Goal: Communication & Community: Answer question/provide support

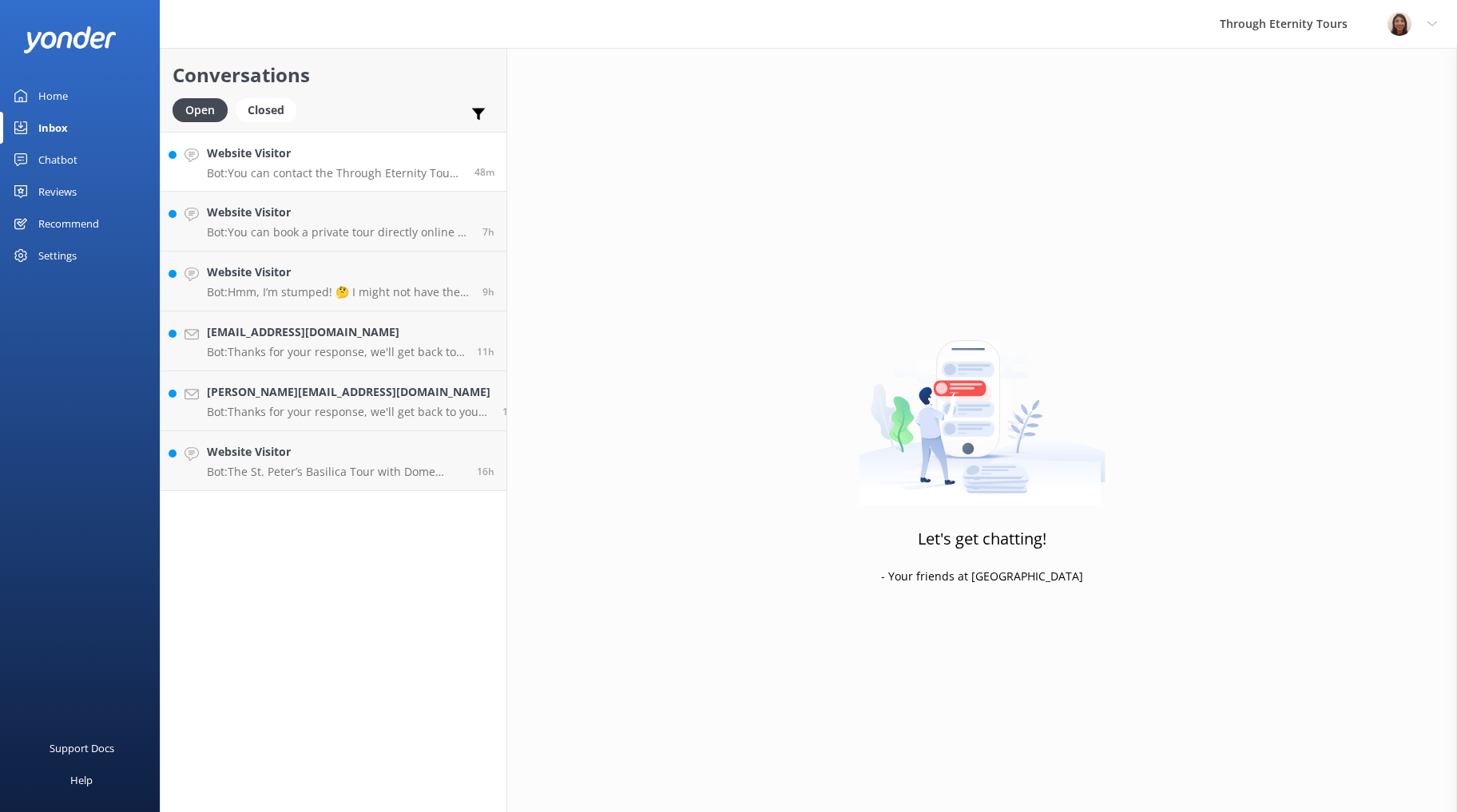
click at [275, 172] on p "Bot: You can contact the Through Eternity Tours team at [PHONE_NUMBER] or [PHON…" at bounding box center [335, 174] width 255 height 15
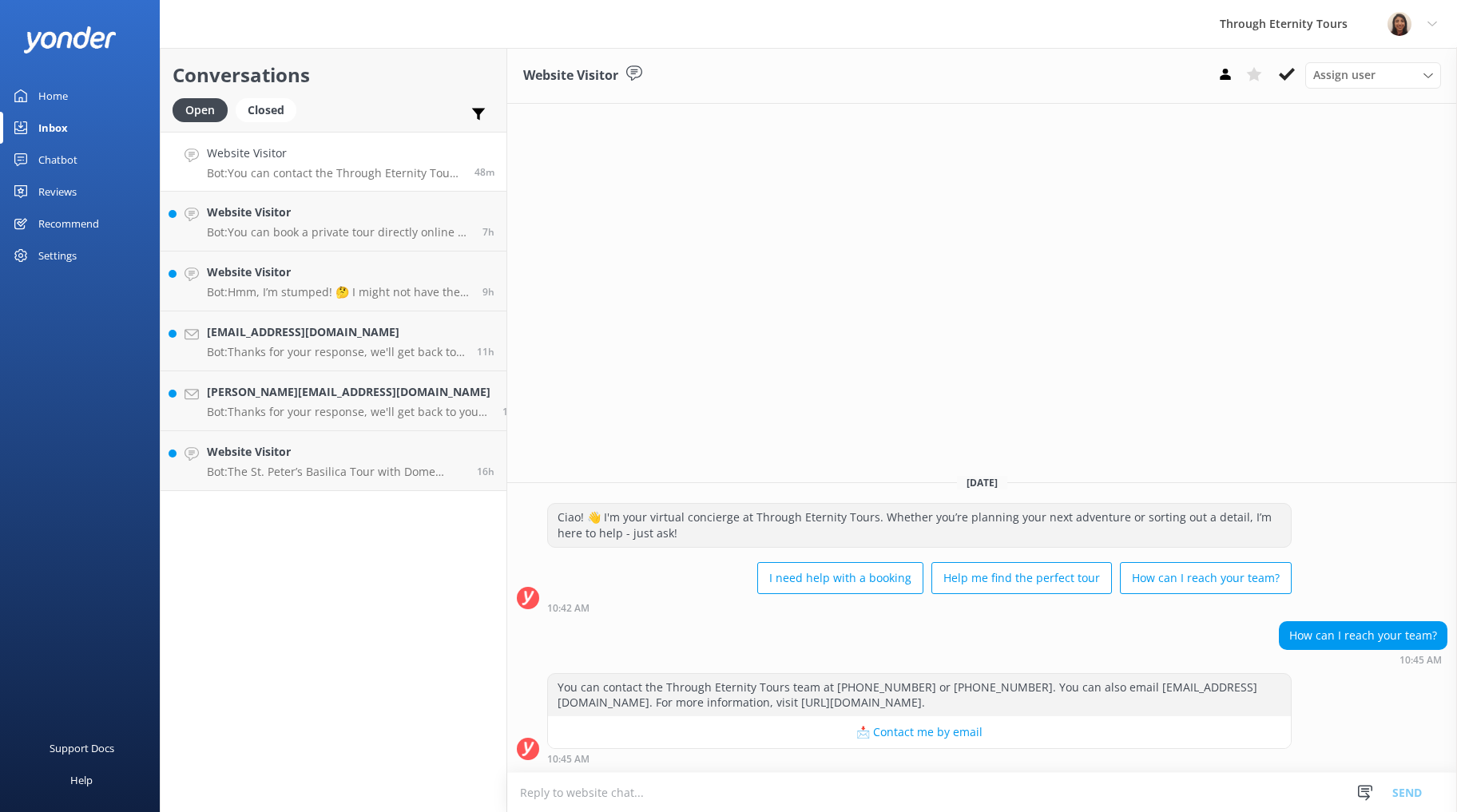
paste textarea "Hello, my name is [PERSON_NAME] from Through Eternity Tours. How can I assist y…"
type textarea "Hello, my name is [PERSON_NAME] from Through Eternity Tours. How can I assist y…"
click at [1399, 788] on button "Send" at bounding box center [1406, 792] width 60 height 40
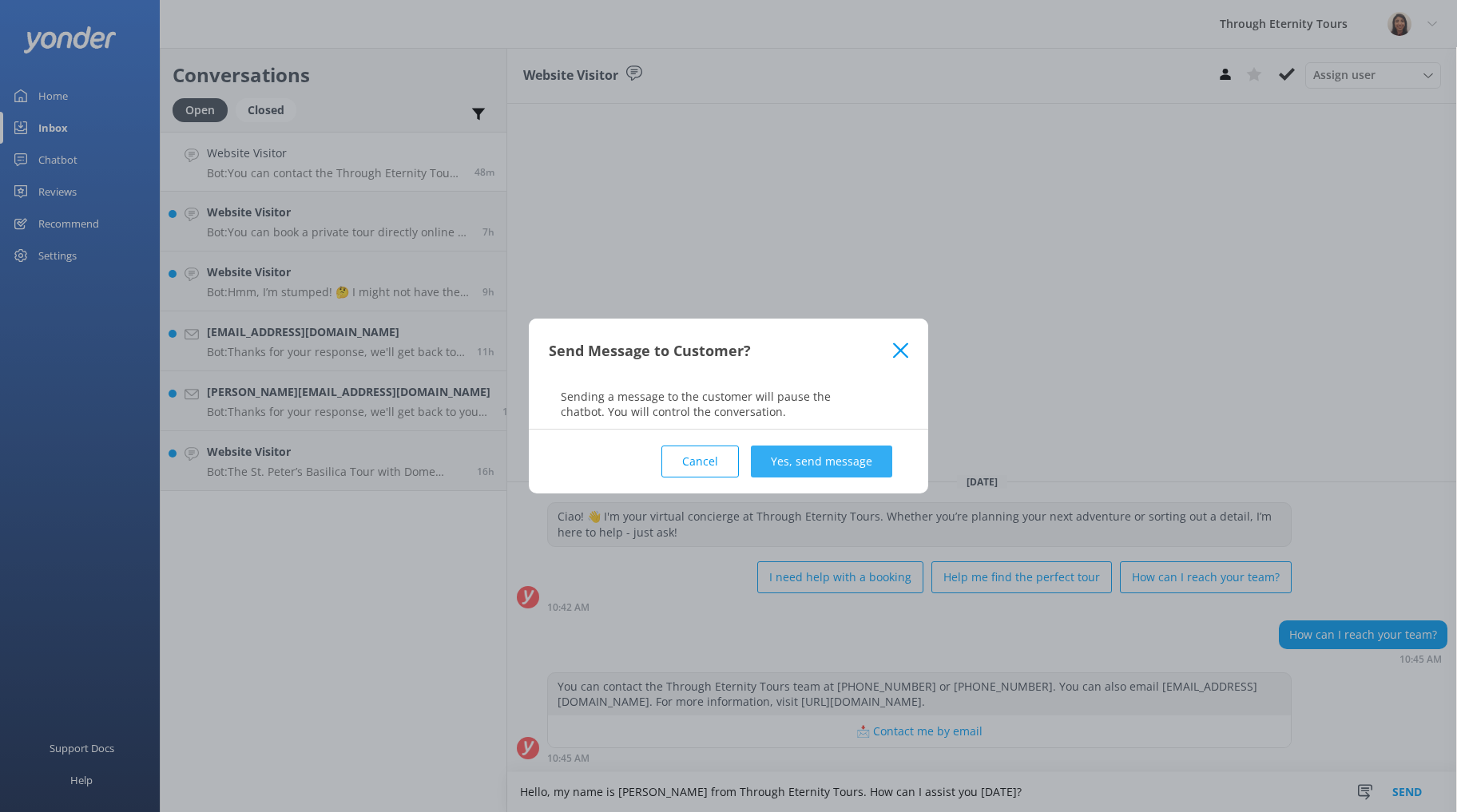
click at [857, 461] on button "Yes, send message" at bounding box center [821, 461] width 142 height 32
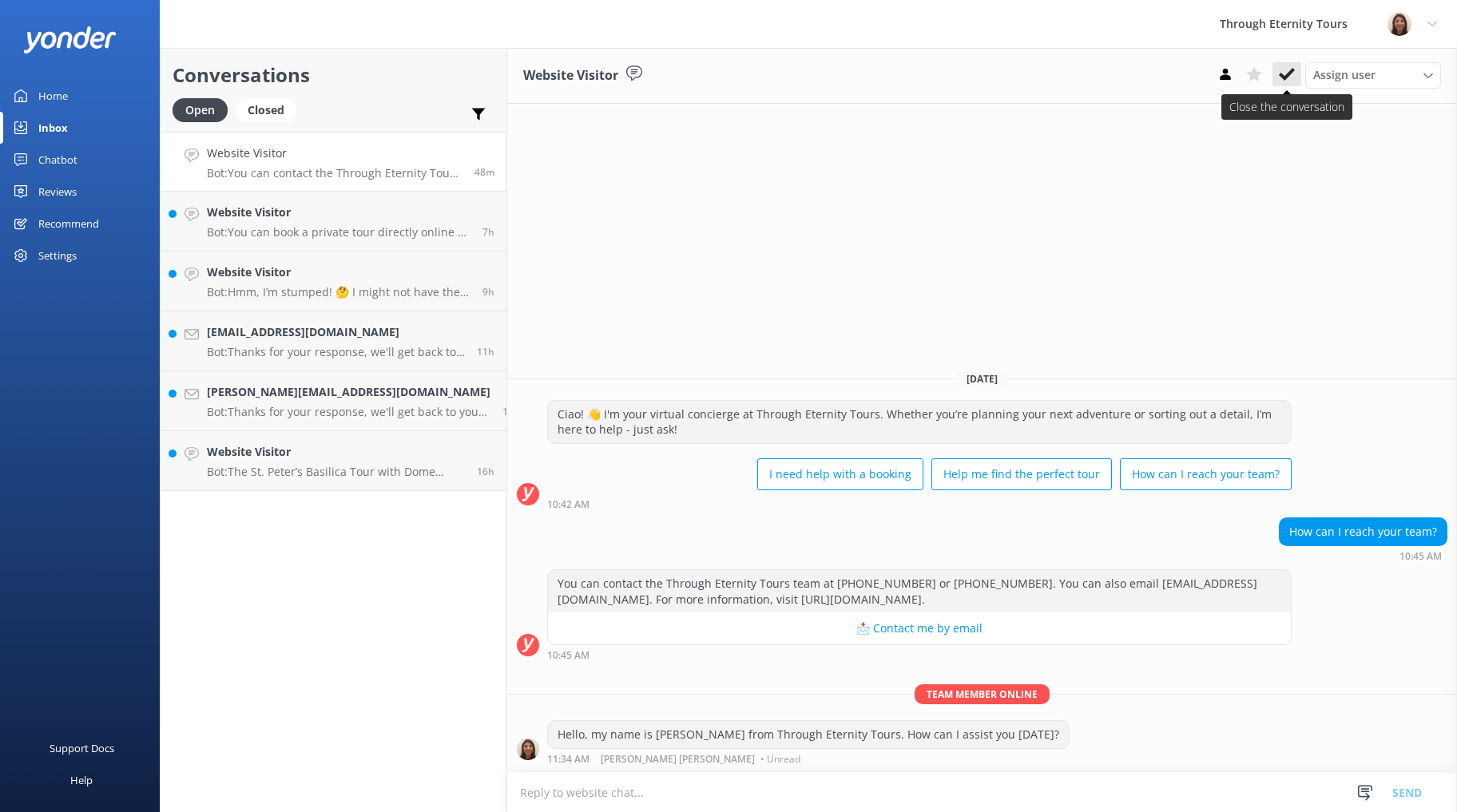
click at [1283, 68] on icon at bounding box center [1286, 74] width 16 height 16
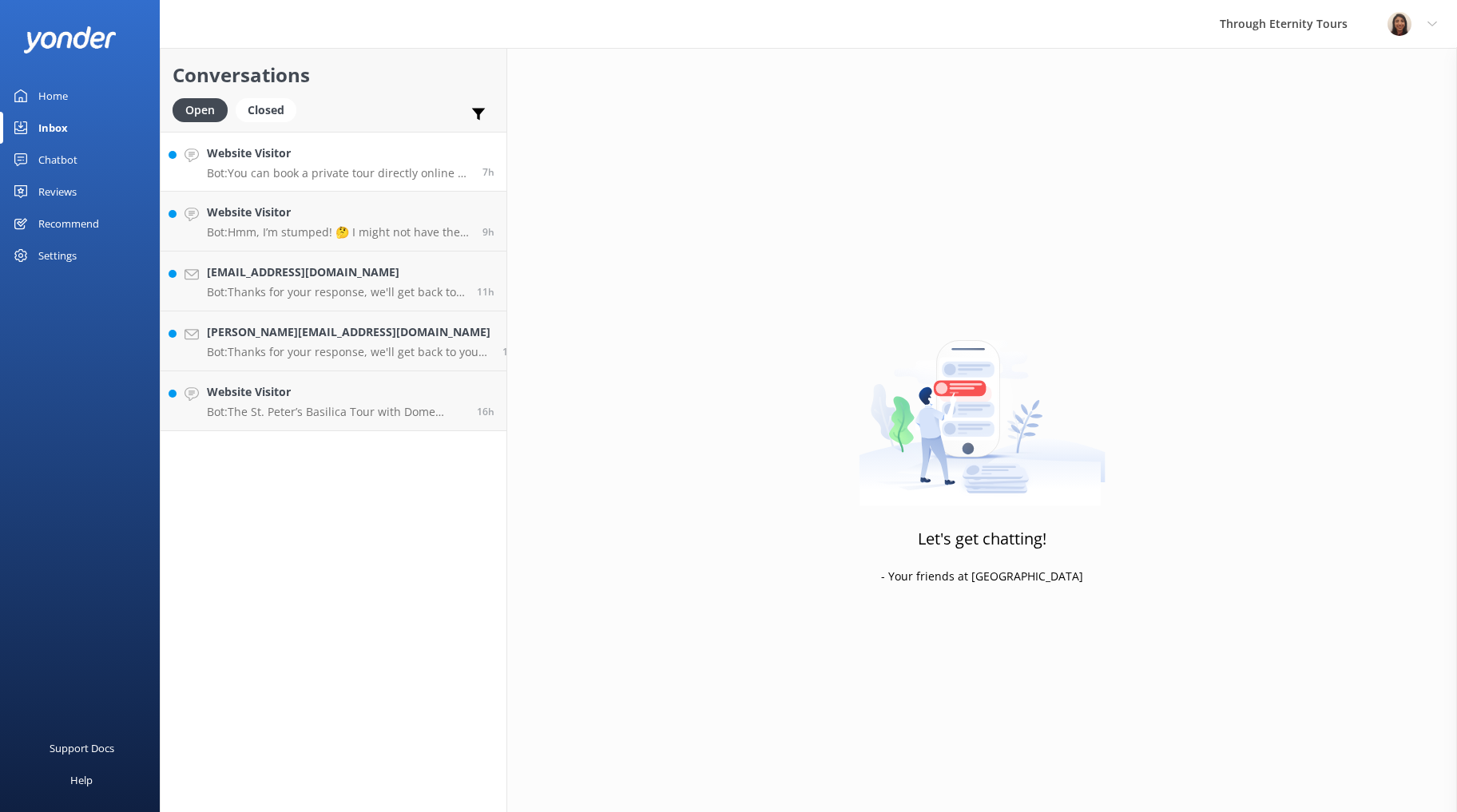
click at [256, 172] on p "Bot: You can book a private tour directly online by browsing our tours in vario…" at bounding box center [339, 174] width 264 height 15
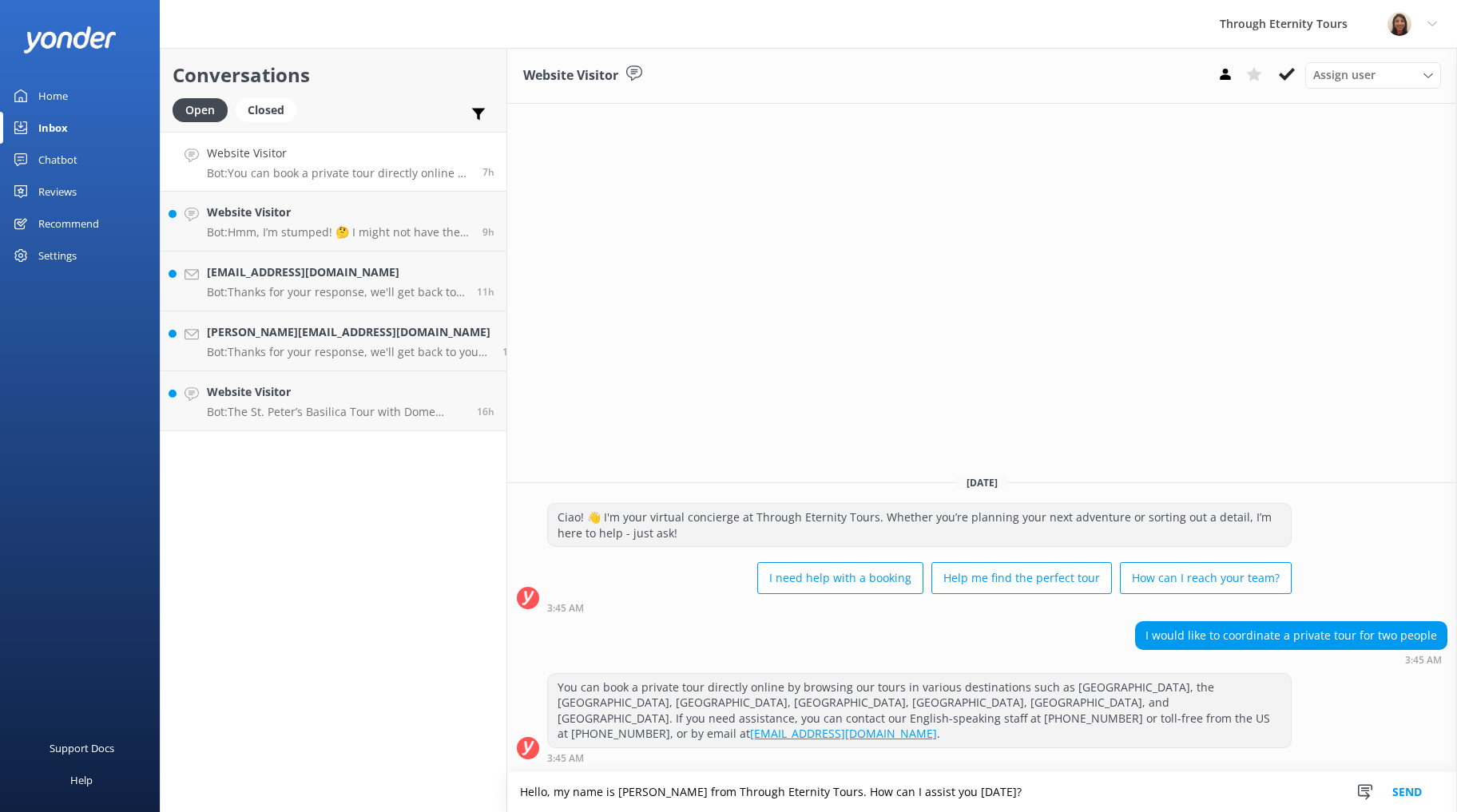
click at [923, 792] on textarea "Hello, my name is [PERSON_NAME] from Through Eternity Tours. How can I assist y…" at bounding box center [982, 792] width 949 height 40
click at [919, 792] on textarea "Hello, my name is [PERSON_NAME] from Through Eternity Tours. How can I assist y…" at bounding box center [982, 792] width 949 height 40
type textarea "Hello, my name is [PERSON_NAME] from Through Eternity Tours. How can I assist y…"
click at [1423, 790] on button "Send" at bounding box center [1406, 792] width 60 height 40
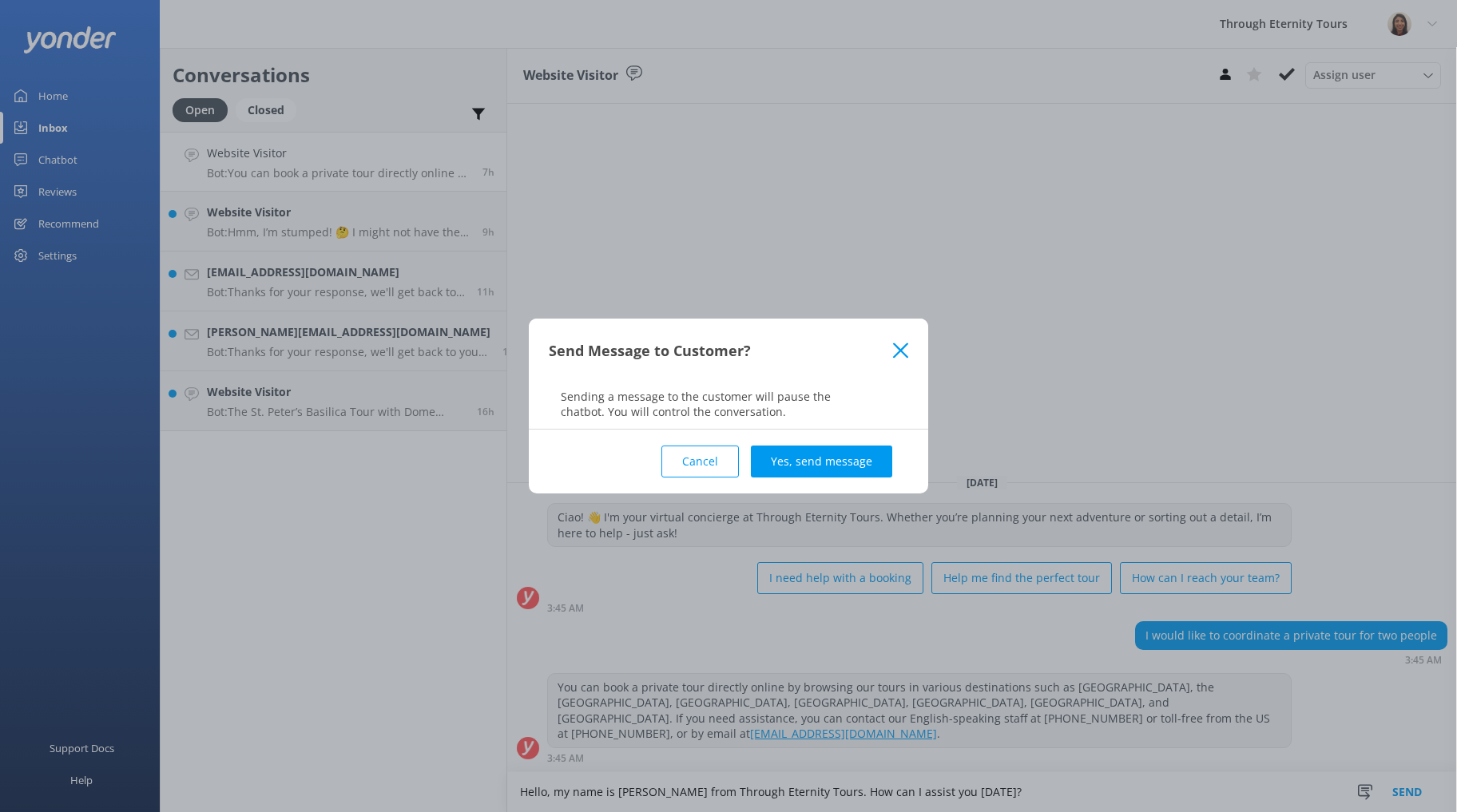
click at [801, 450] on button "Yes, send message" at bounding box center [821, 461] width 142 height 32
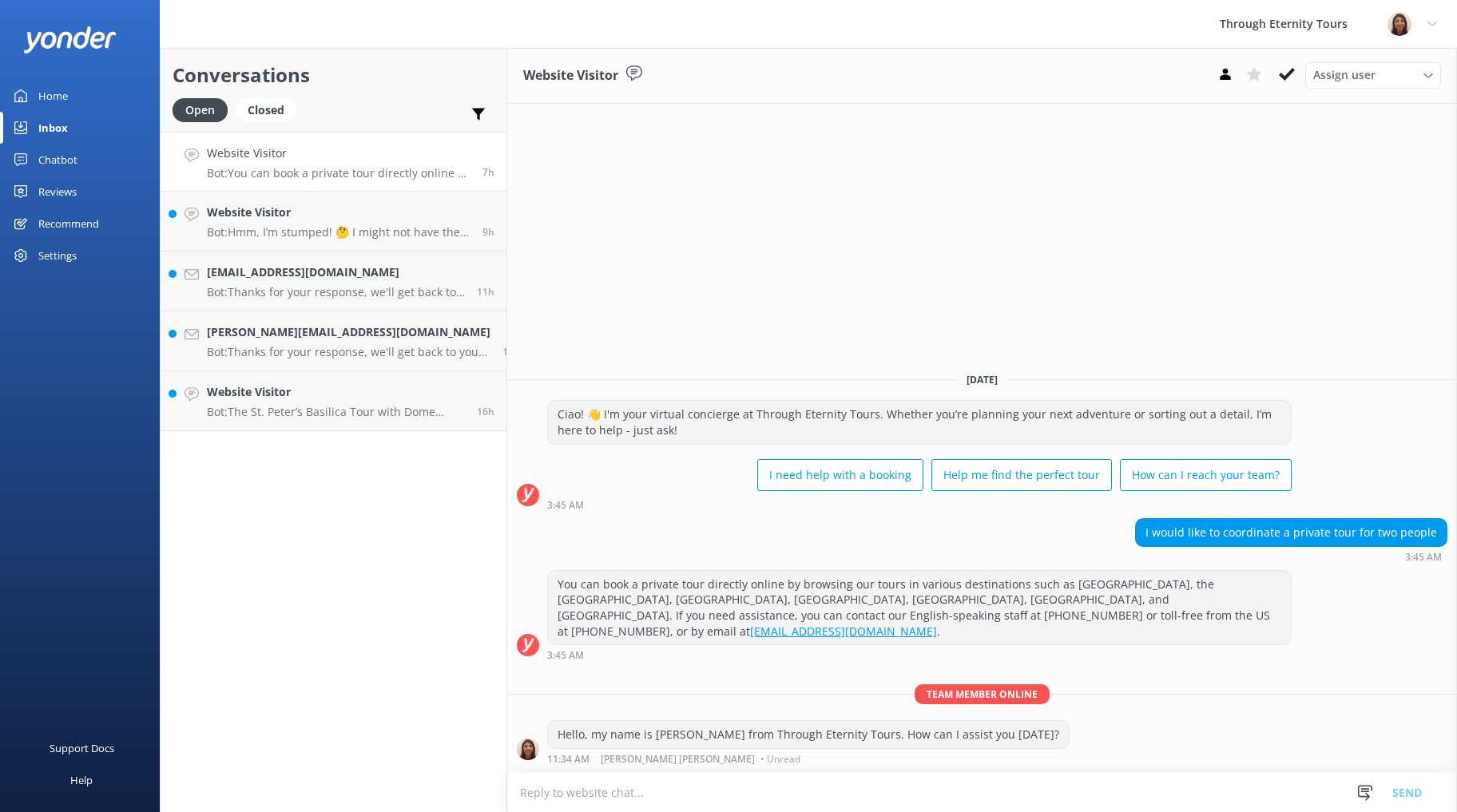
click at [1285, 80] on icon at bounding box center [1286, 74] width 16 height 16
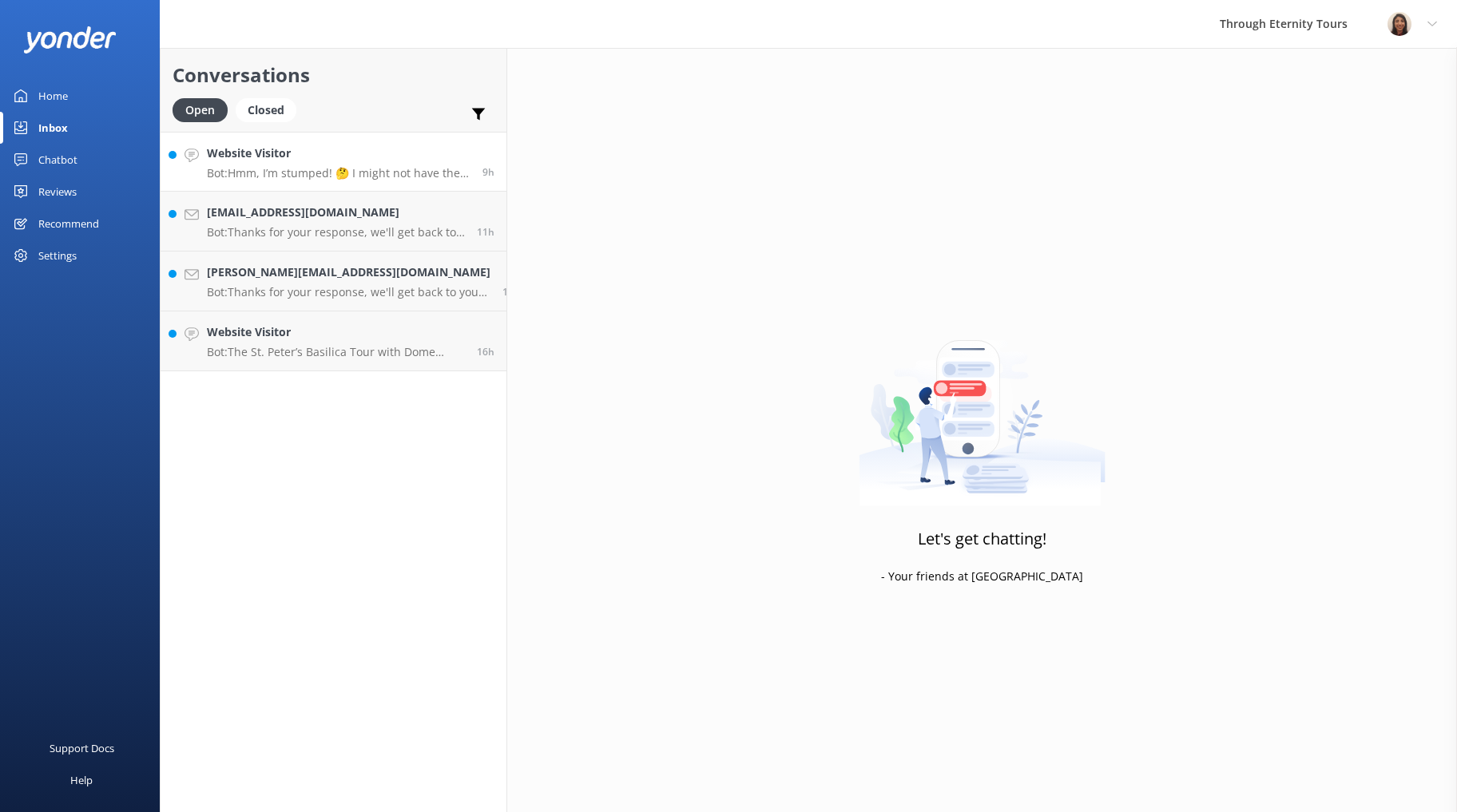
click at [337, 181] on link "Website Visitor Bot: Hmm, I’m stumped! 🤔 I might not have the answer to that on…" at bounding box center [334, 161] width 346 height 60
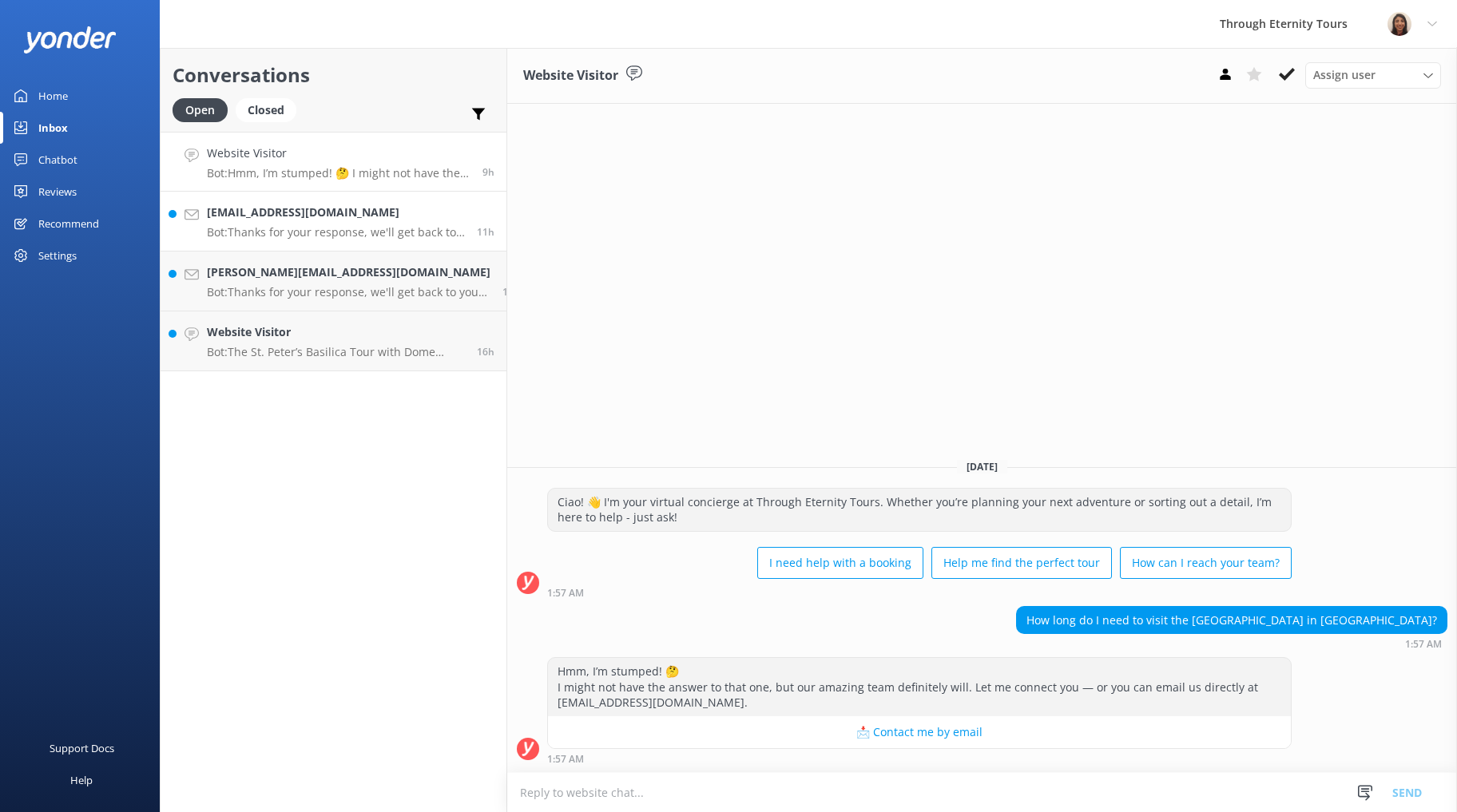
click at [273, 225] on p "Bot: Thanks for your response, we'll get back to you as soon as we can during o…" at bounding box center [336, 232] width 258 height 15
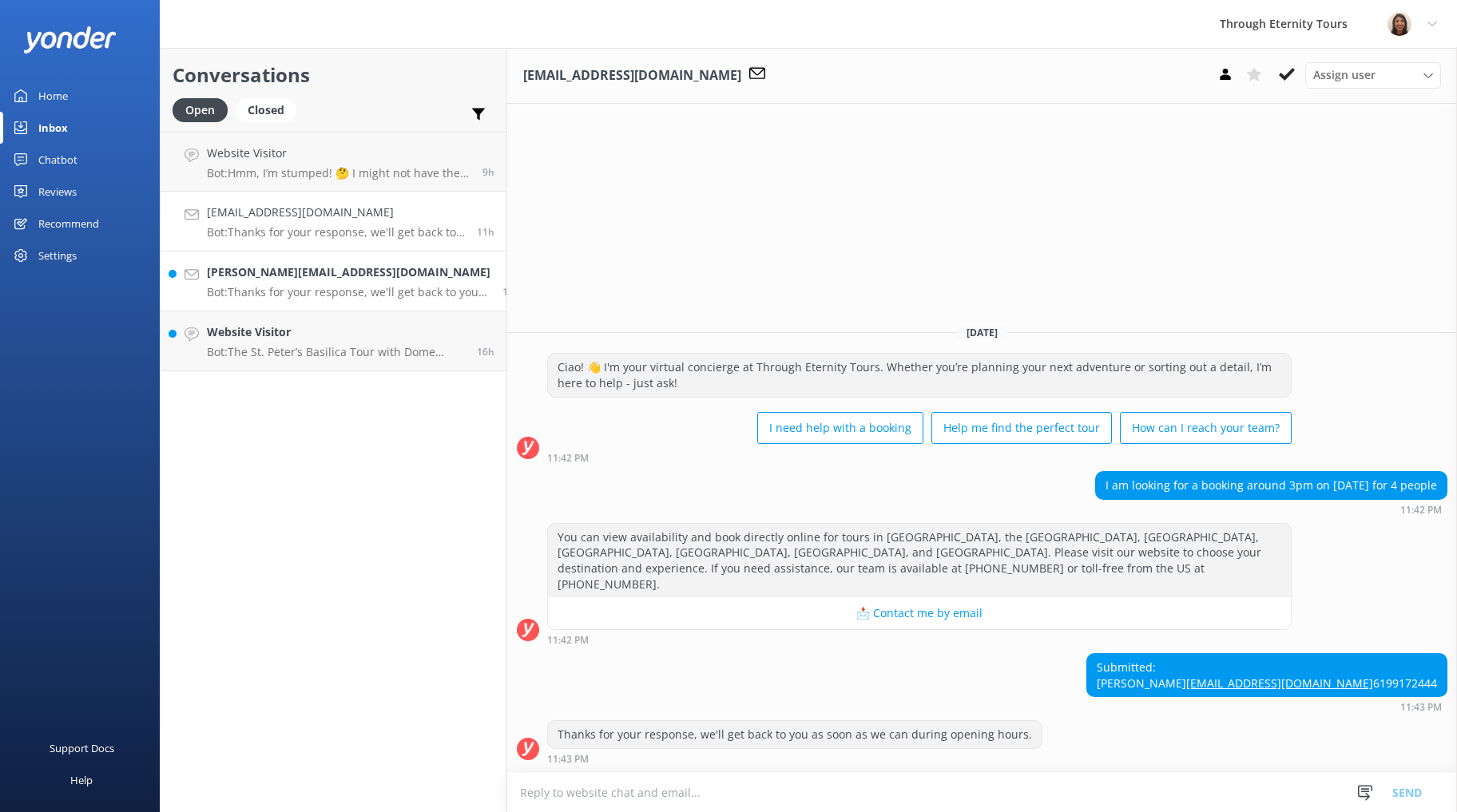
click at [311, 284] on div "[PERSON_NAME][EMAIL_ADDRESS][DOMAIN_NAME] Bot: Thanks for your response, we'll …" at bounding box center [349, 281] width 283 height 35
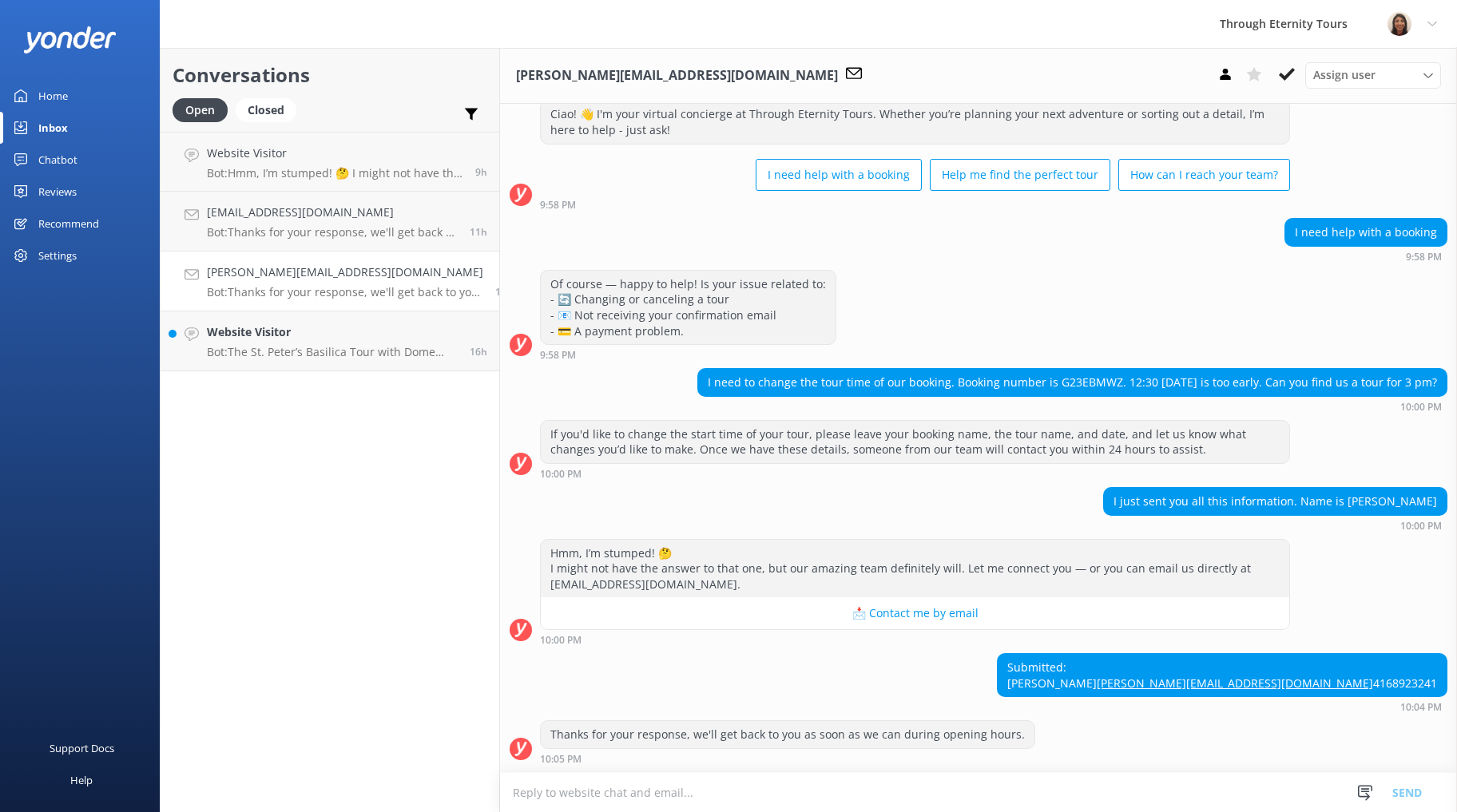
scroll to position [76, 0]
click at [299, 341] on h4 "Website Visitor" at bounding box center [332, 332] width 251 height 18
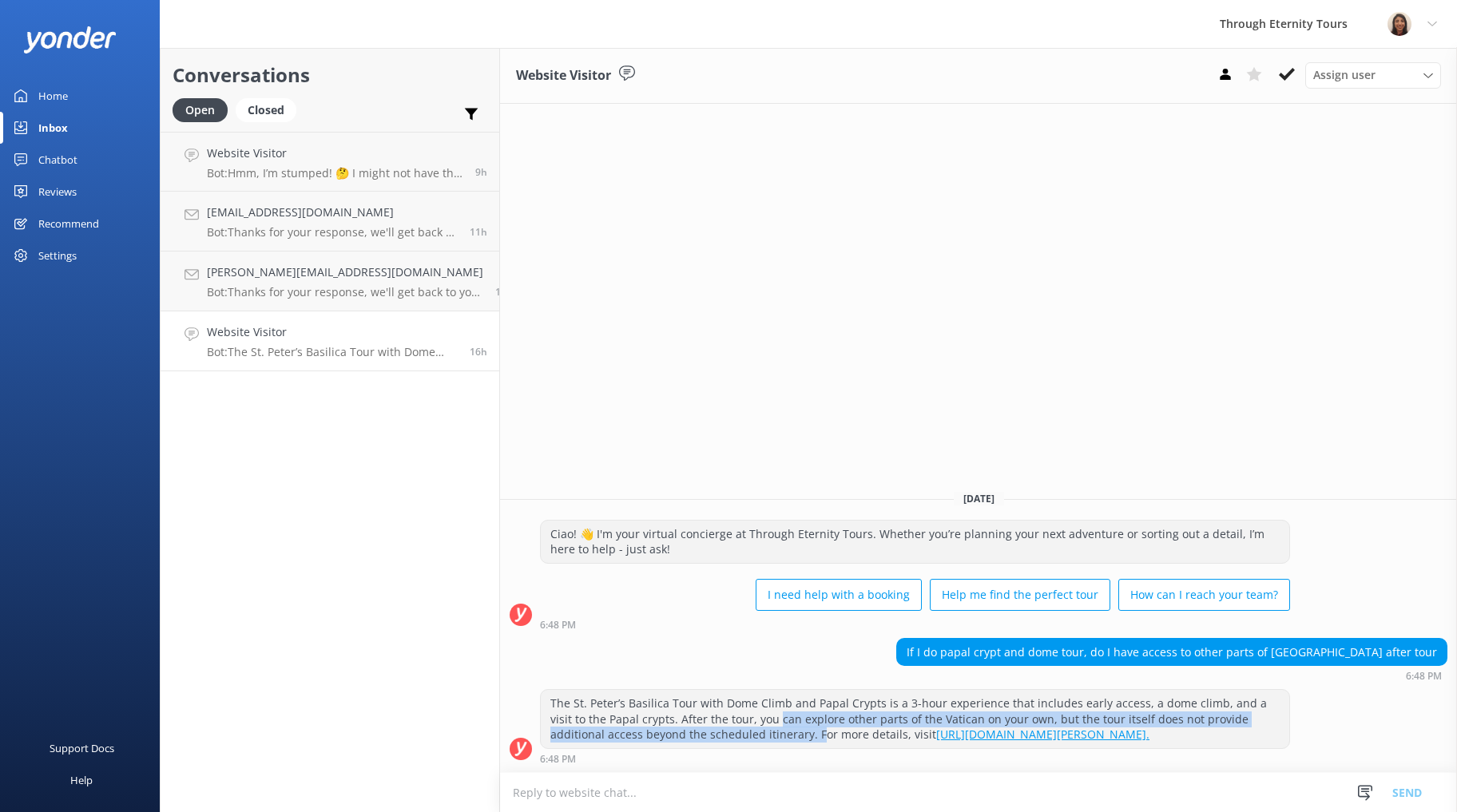
drag, startPoint x: 717, startPoint y: 706, endPoint x: 704, endPoint y: 720, distance: 19.1
click at [704, 720] on div "The St. Peter’s Basilica Tour with Dome Climb and Papal Crypts is a 3-hour expe…" at bounding box center [914, 719] width 748 height 58
click at [1292, 71] on use at bounding box center [1286, 74] width 16 height 13
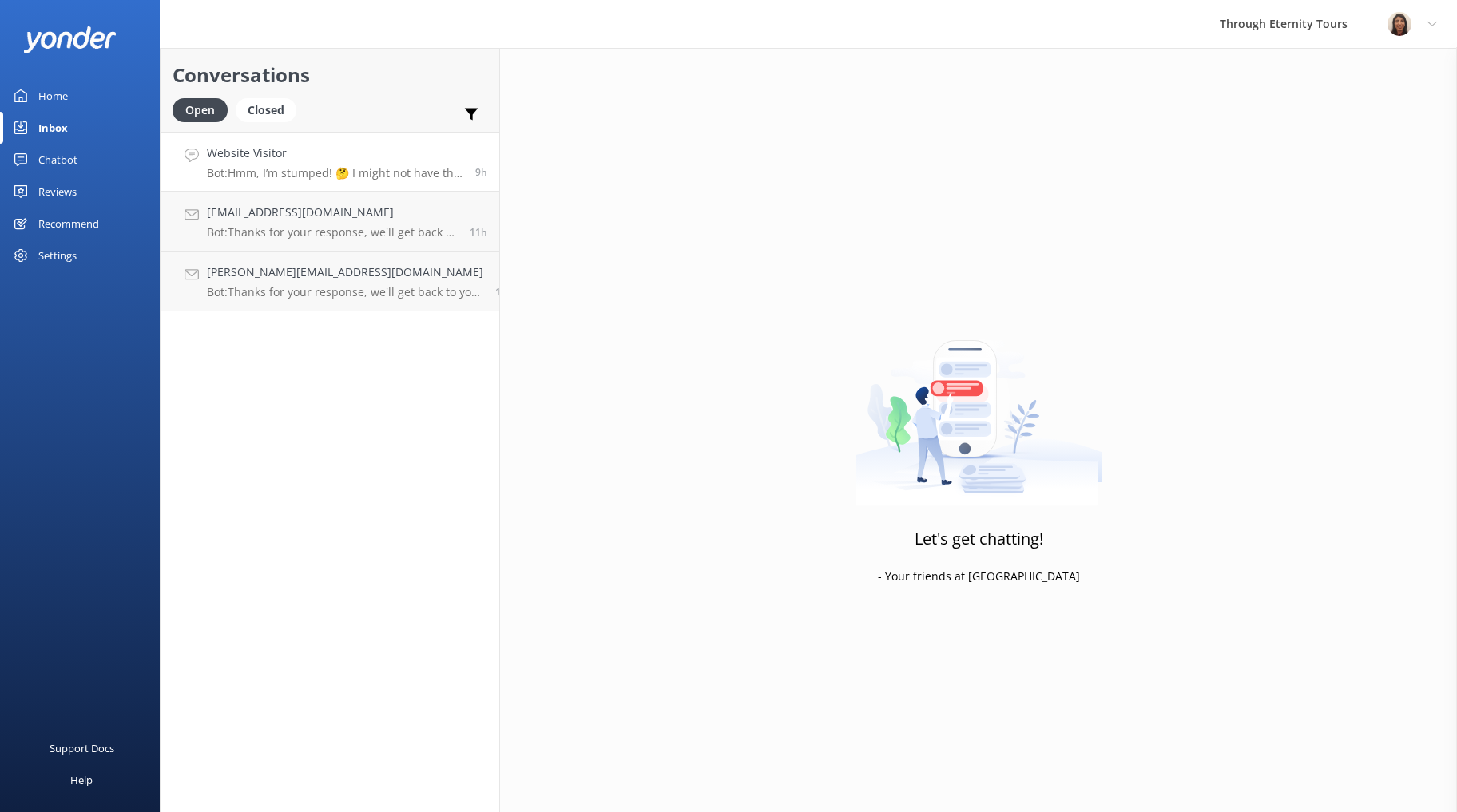
click at [270, 169] on p "Bot: Hmm, I’m stumped! 🤔 I might not have the answer to that one, but our amazi…" at bounding box center [335, 174] width 256 height 15
